Goal: Task Accomplishment & Management: Use online tool/utility

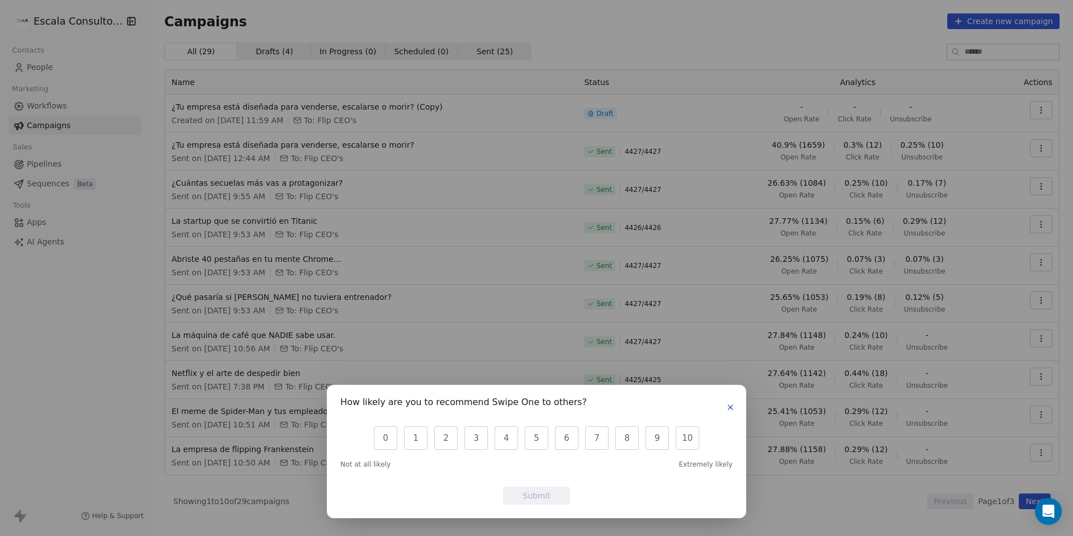
click at [732, 410] on icon "button" at bounding box center [730, 407] width 9 height 9
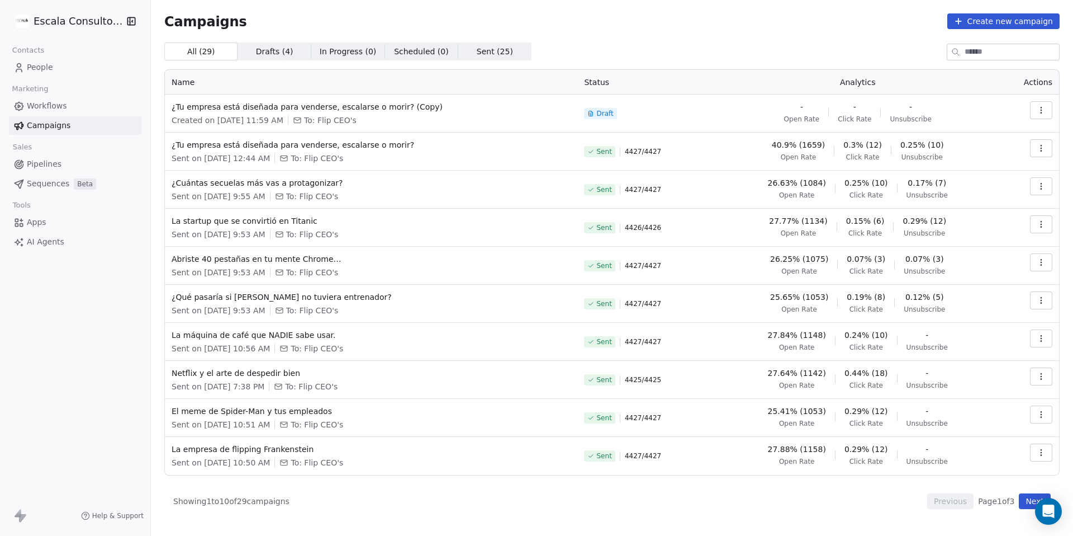
click at [41, 70] on span "People" at bounding box center [40, 68] width 26 height 12
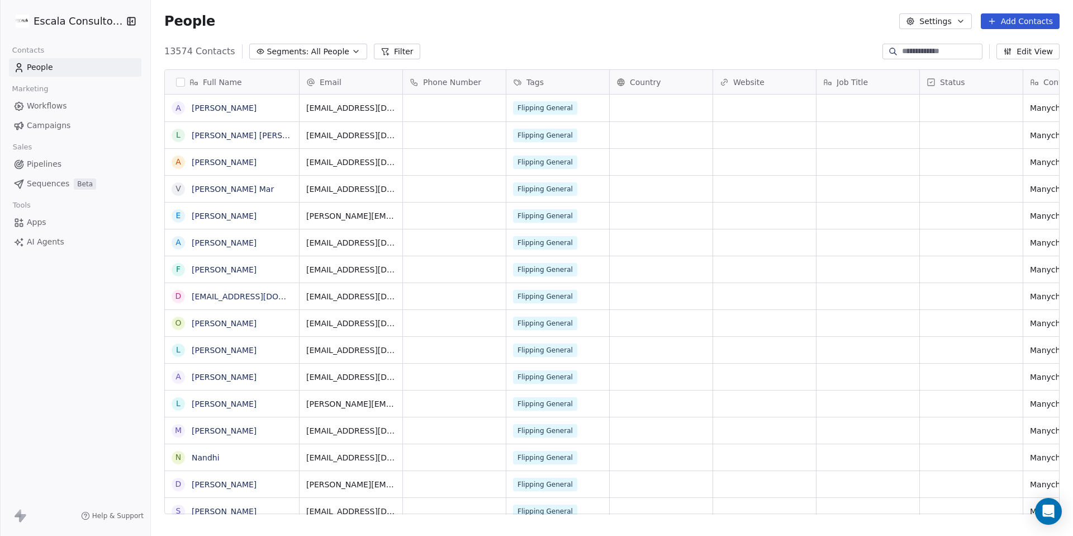
scroll to position [471, 923]
click at [334, 56] on span "All People" at bounding box center [330, 52] width 38 height 12
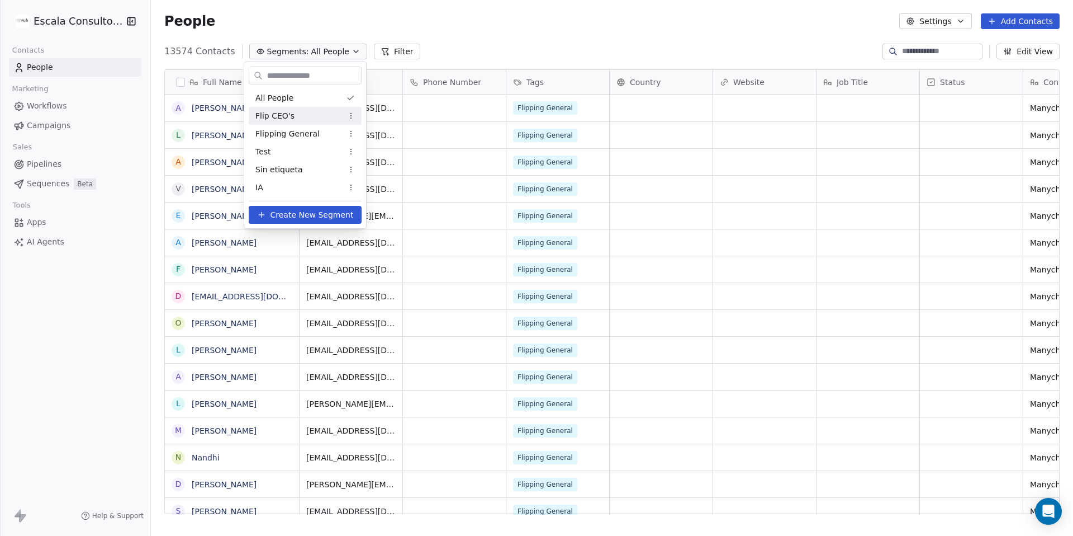
click at [279, 122] on div "Flip CEO's" at bounding box center [305, 116] width 113 height 18
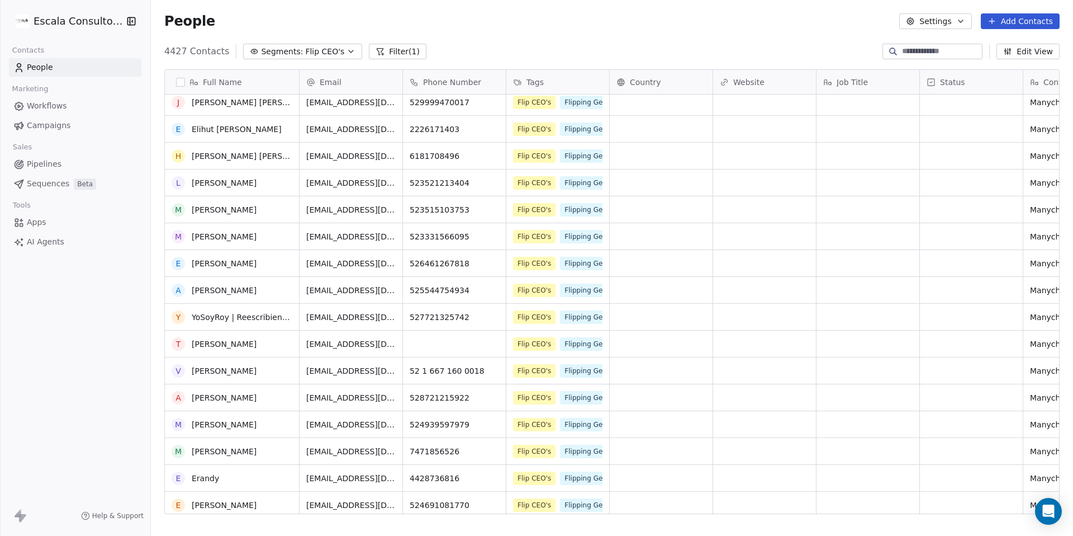
scroll to position [549, 0]
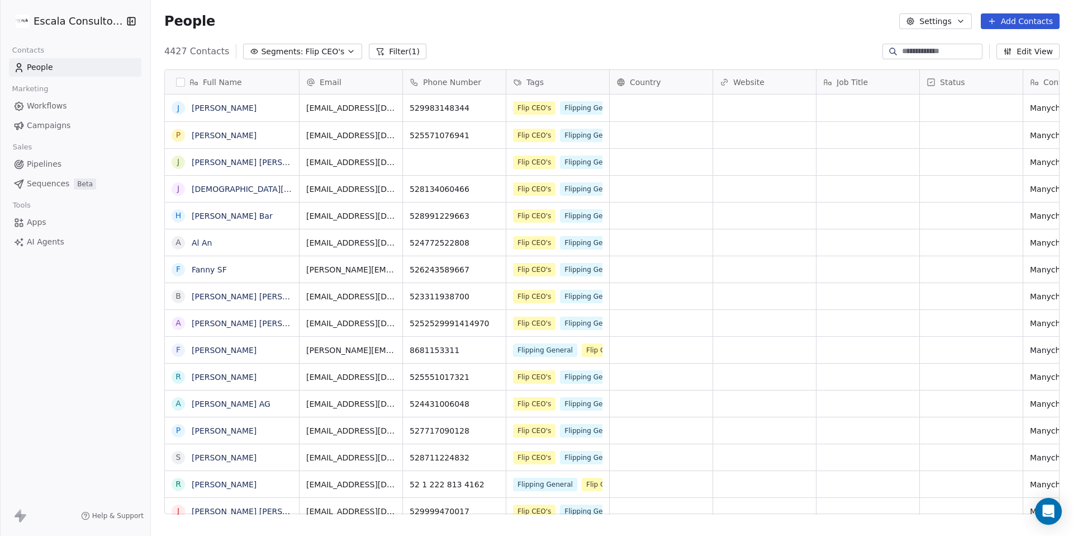
click at [945, 20] on button "Settings" at bounding box center [936, 21] width 72 height 16
click at [749, 60] on html "Escala Consultorias Contacts People Marketing Workflows Campaigns Sales Pipelin…" at bounding box center [536, 309] width 1073 height 619
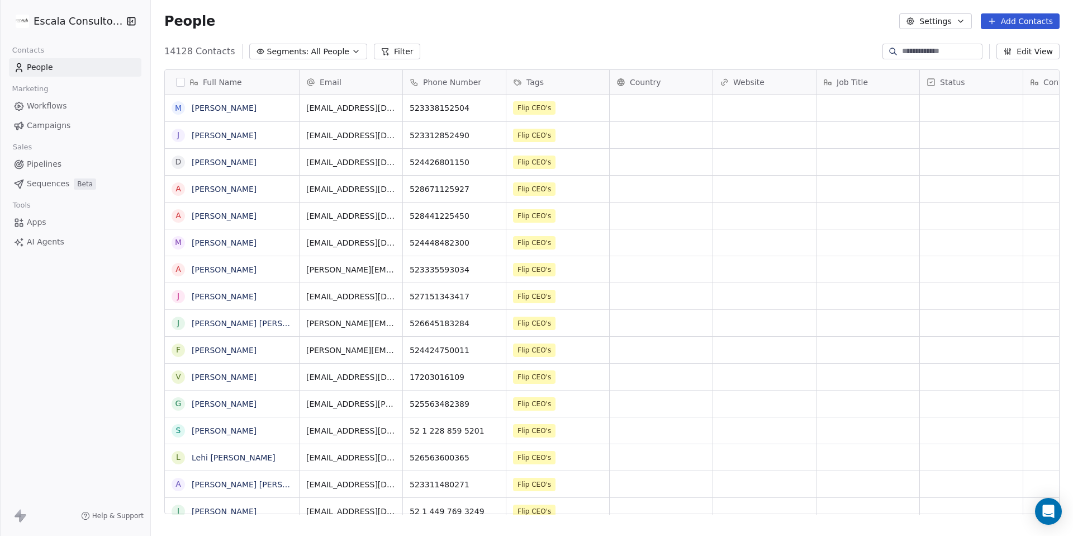
scroll to position [471, 923]
click at [315, 48] on span "All People" at bounding box center [330, 52] width 38 height 12
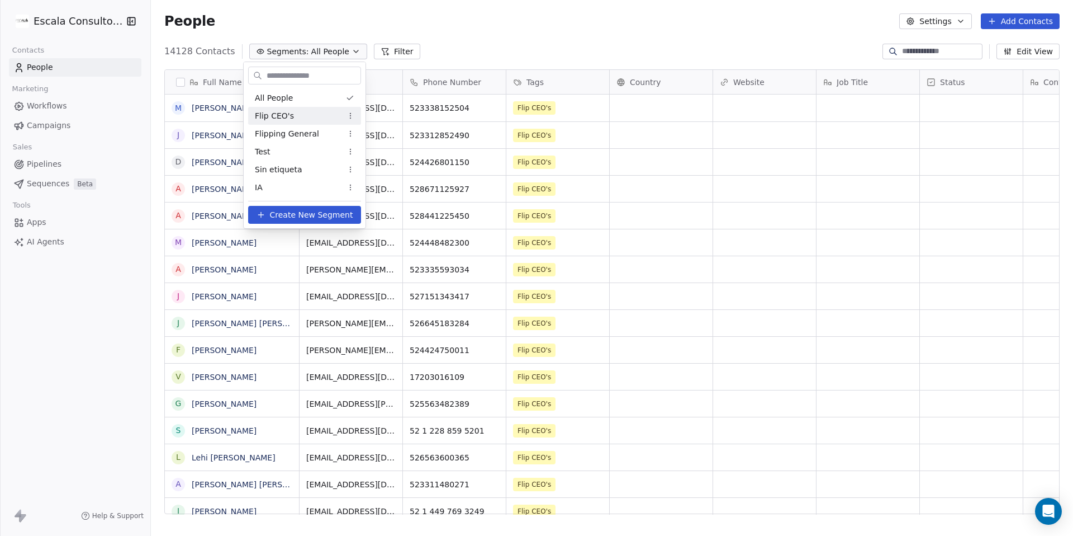
click at [289, 119] on span "Flip CEO's" at bounding box center [274, 116] width 39 height 12
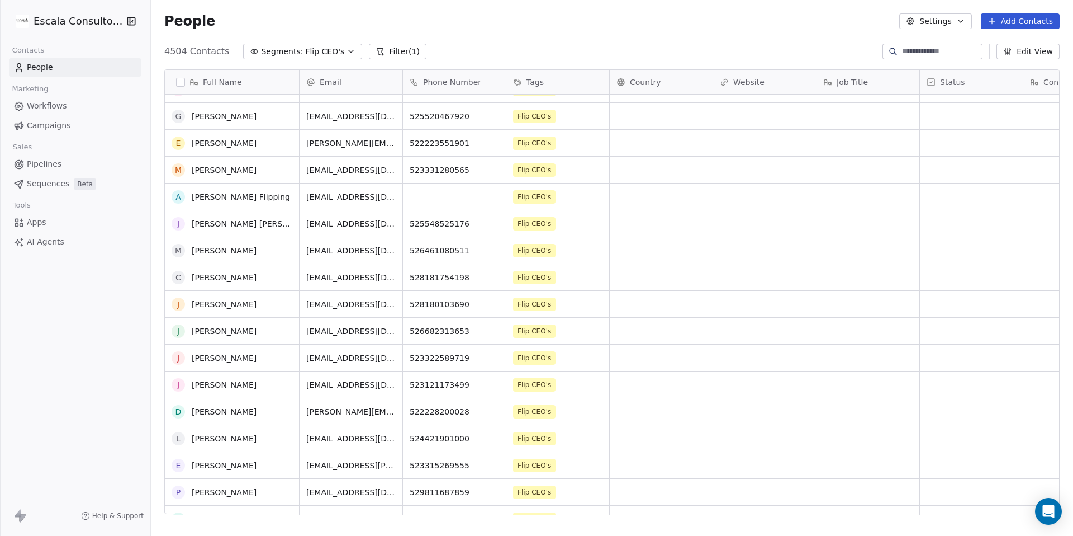
scroll to position [1257, 0]
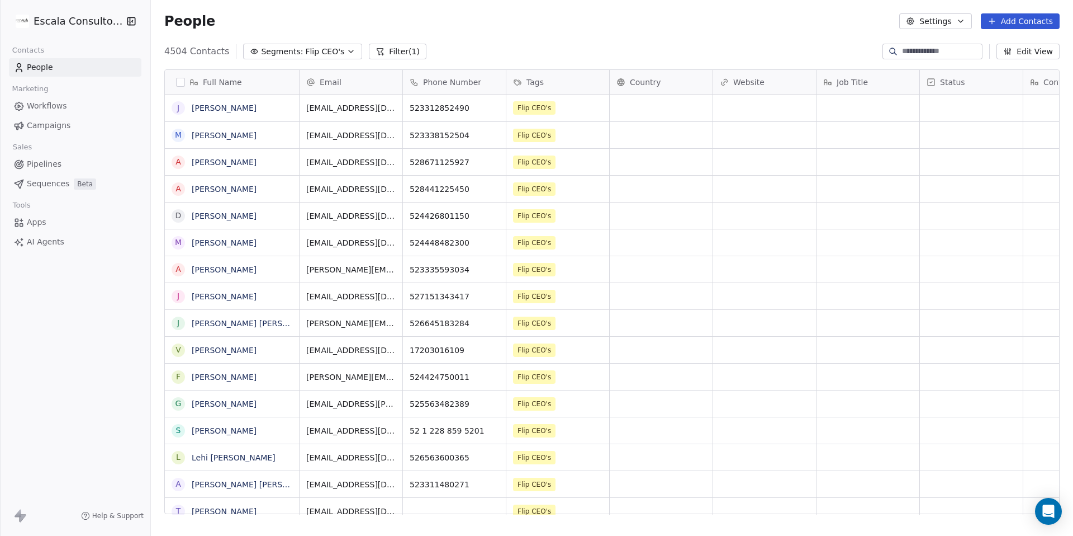
click at [950, 20] on button "Settings" at bounding box center [936, 21] width 72 height 16
click at [935, 101] on span "Export" at bounding box center [941, 99] width 26 height 12
click at [944, 25] on button "Settings" at bounding box center [936, 21] width 72 height 16
click at [949, 102] on span "Export" at bounding box center [941, 99] width 26 height 12
click at [939, 25] on button "Settings" at bounding box center [936, 21] width 72 height 16
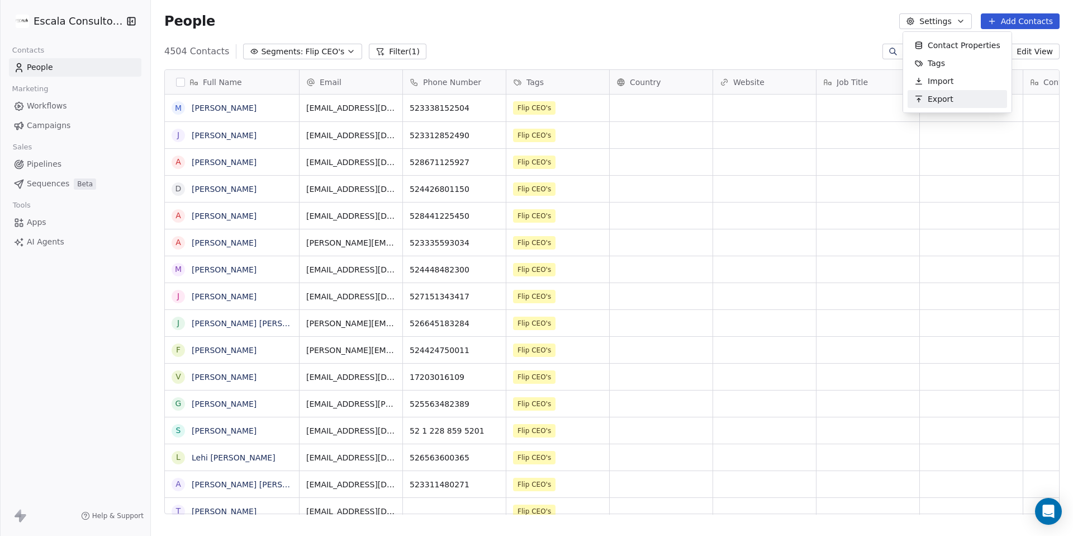
click at [179, 83] on html "Escala Consultorias Contacts People Marketing Workflows Campaigns Sales Pipelin…" at bounding box center [536, 309] width 1073 height 619
click at [179, 83] on button "button" at bounding box center [180, 82] width 9 height 9
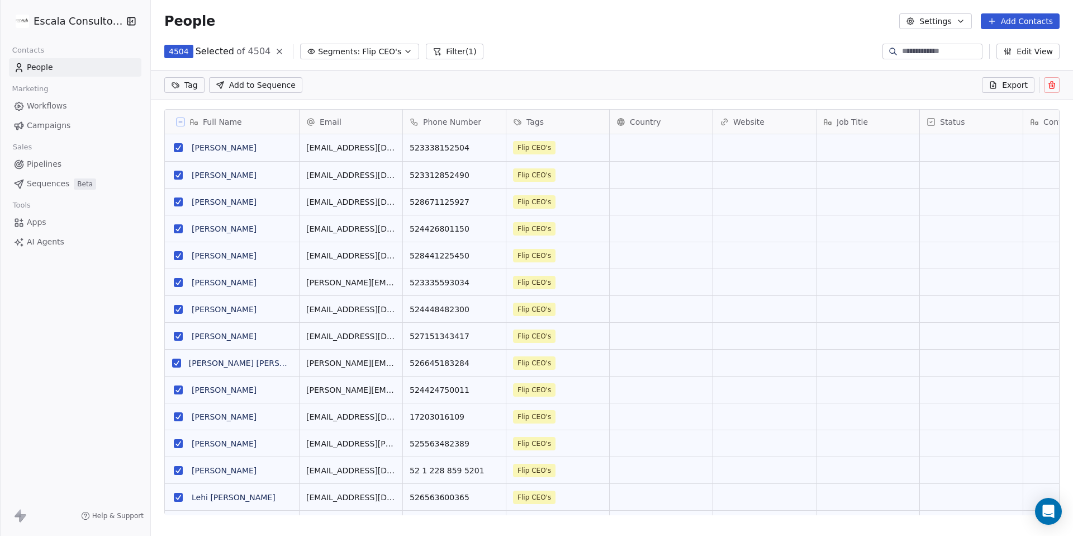
scroll to position [432, 923]
click at [1007, 83] on span "Export" at bounding box center [1015, 84] width 26 height 11
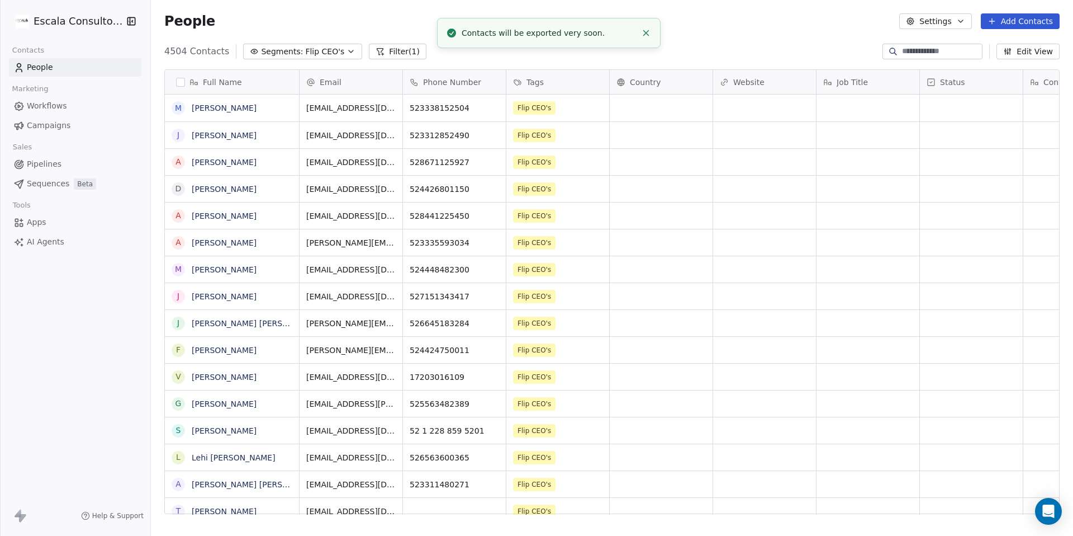
scroll to position [471, 923]
click at [183, 81] on button "button" at bounding box center [180, 82] width 9 height 9
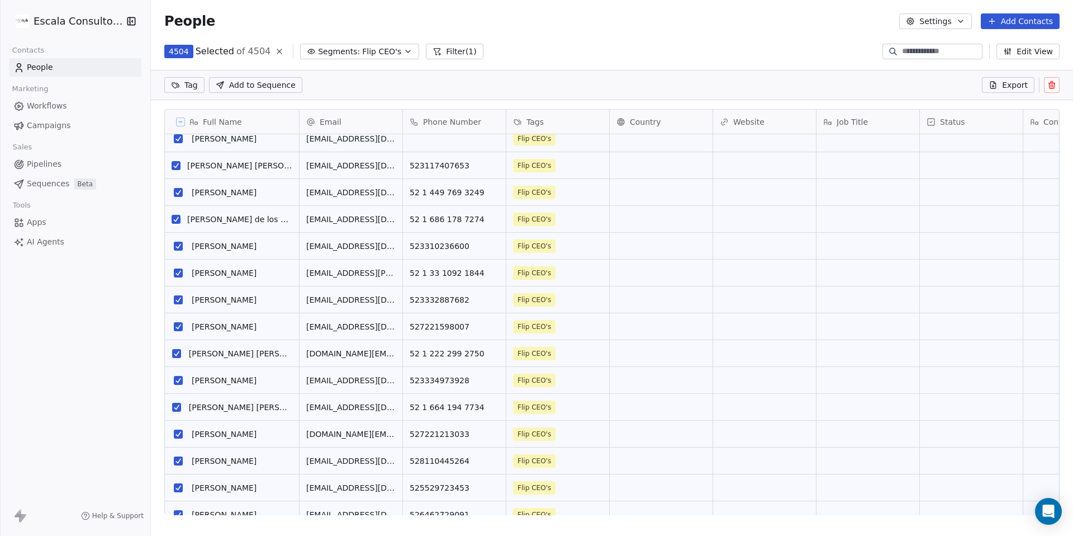
scroll to position [983, 0]
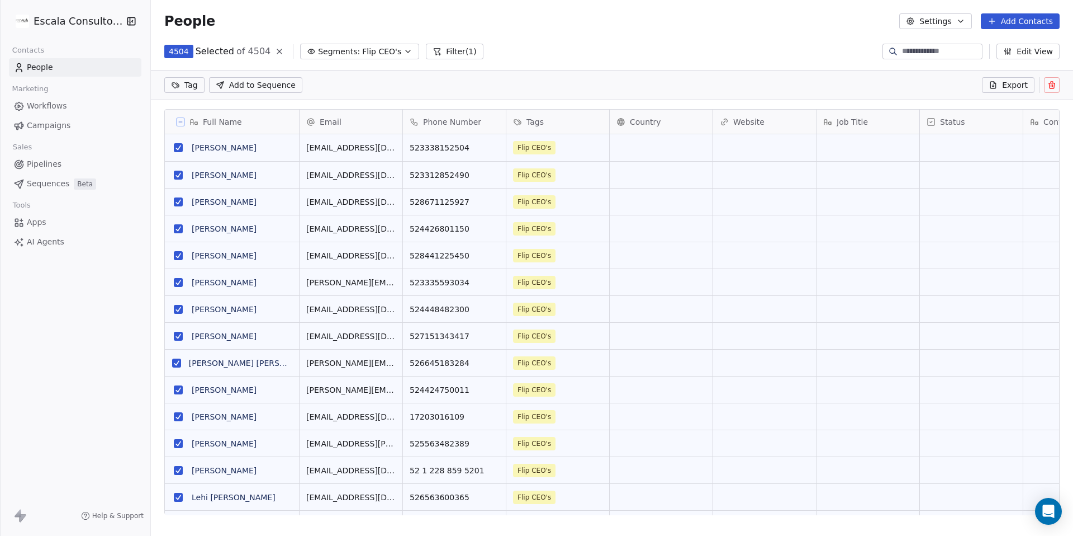
click at [782, 50] on div "4504 Selected of 4504 Segments: Flip CEO's Filter (1) Edit View" at bounding box center [612, 51] width 923 height 18
click at [748, 45] on div "4504 Selected of 4504 Segments: Flip CEO's Filter (1) Edit View" at bounding box center [612, 51] width 923 height 18
click at [939, 21] on button "Settings" at bounding box center [936, 21] width 72 height 16
click at [836, 42] on html "Escala Consultorias Contacts People Marketing Workflows Campaigns Sales Pipelin…" at bounding box center [536, 309] width 1073 height 619
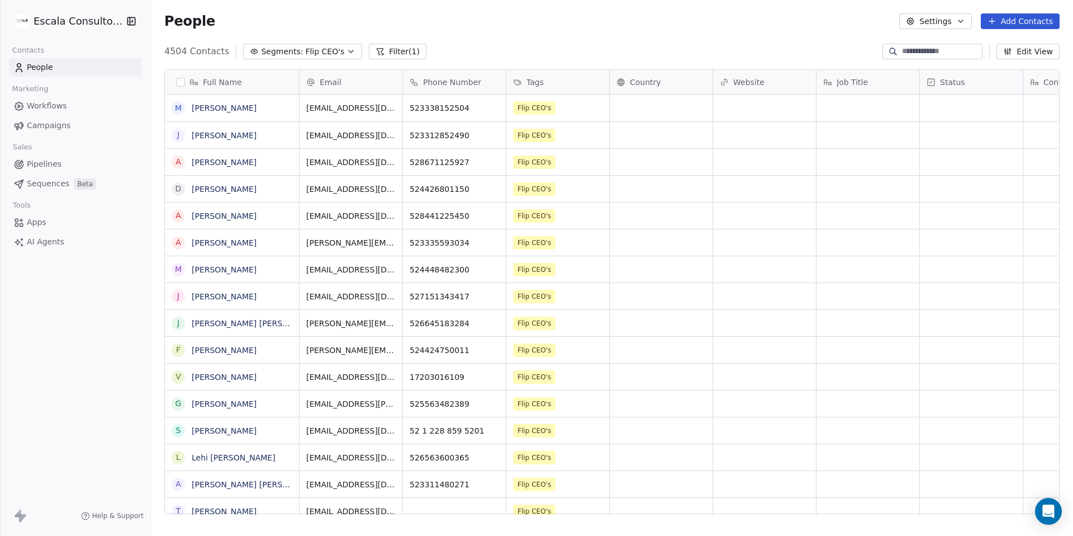
click at [932, 24] on button "Settings" at bounding box center [936, 21] width 72 height 16
click at [935, 99] on span "Export" at bounding box center [941, 99] width 26 height 12
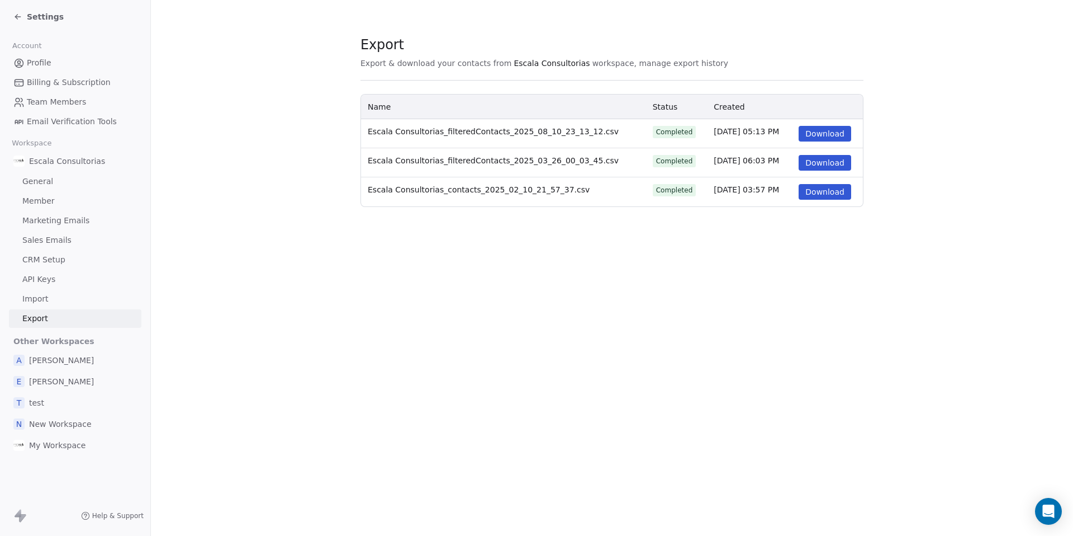
click at [824, 135] on button "Download" at bounding box center [825, 134] width 53 height 16
